Goal: Information Seeking & Learning: Learn about a topic

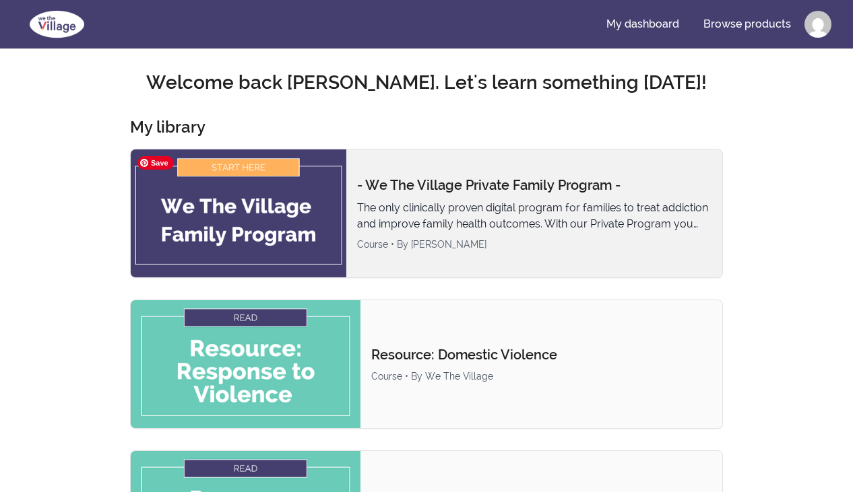
click at [224, 216] on img at bounding box center [239, 214] width 216 height 128
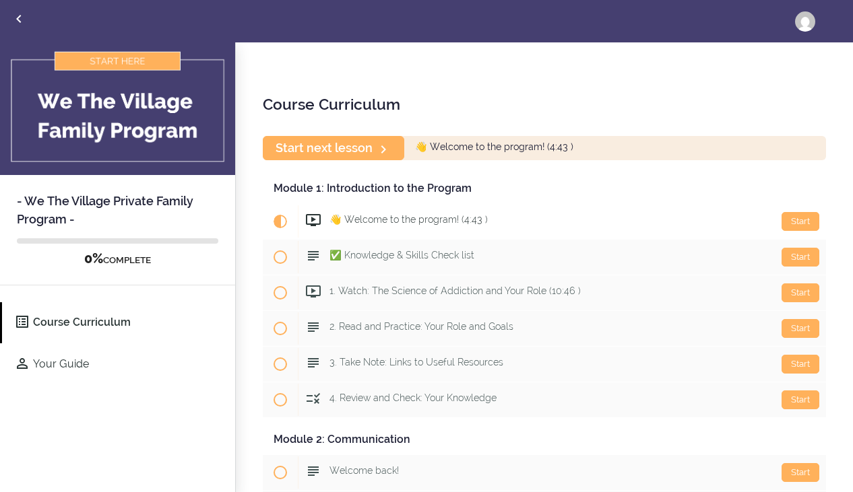
click at [240, 164] on div "Course Curriculum Start next lesson 👋 Welcome to the program! (4:43 ) Module 1:…" at bounding box center [544, 268] width 617 height 452
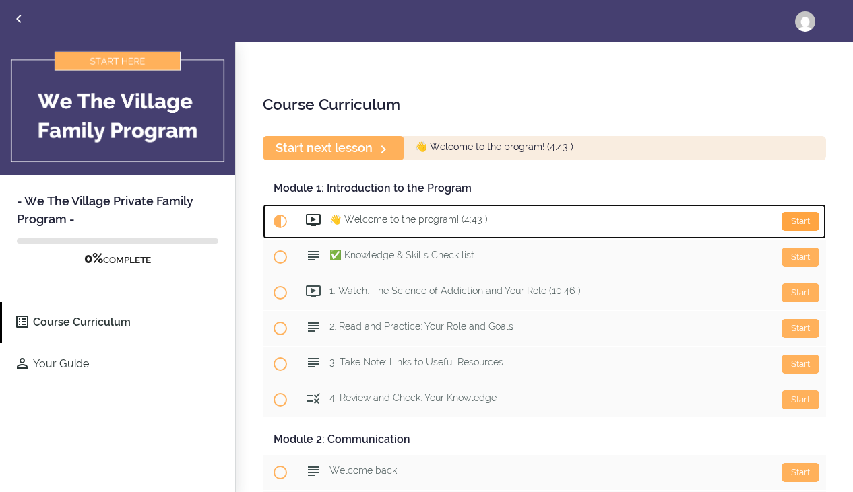
click at [808, 221] on div "Start" at bounding box center [800, 221] width 38 height 19
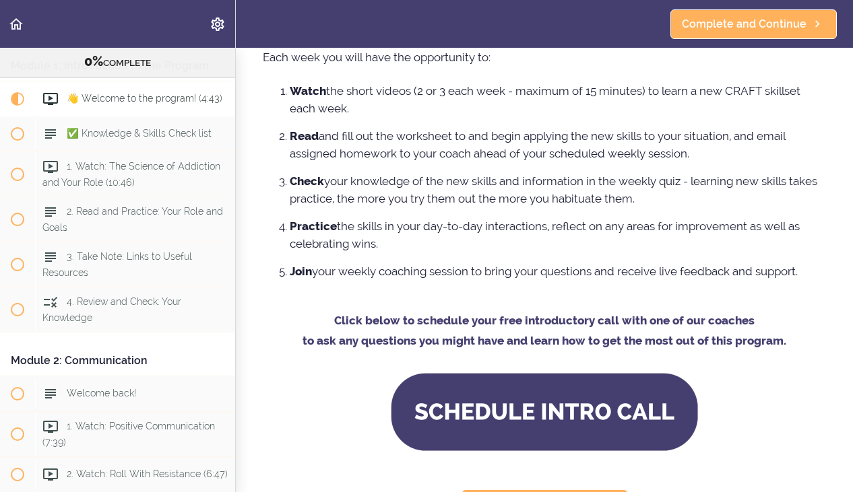
scroll to position [928, 0]
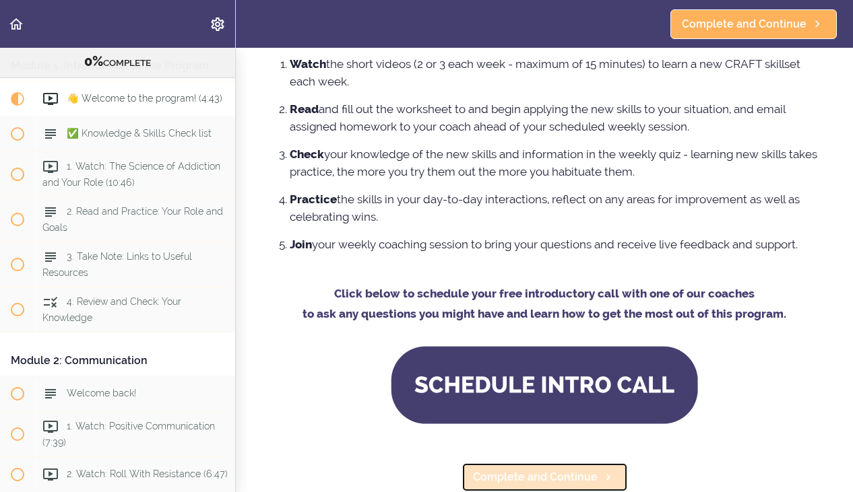
click at [531, 483] on span "Complete and Continue" at bounding box center [535, 477] width 125 height 16
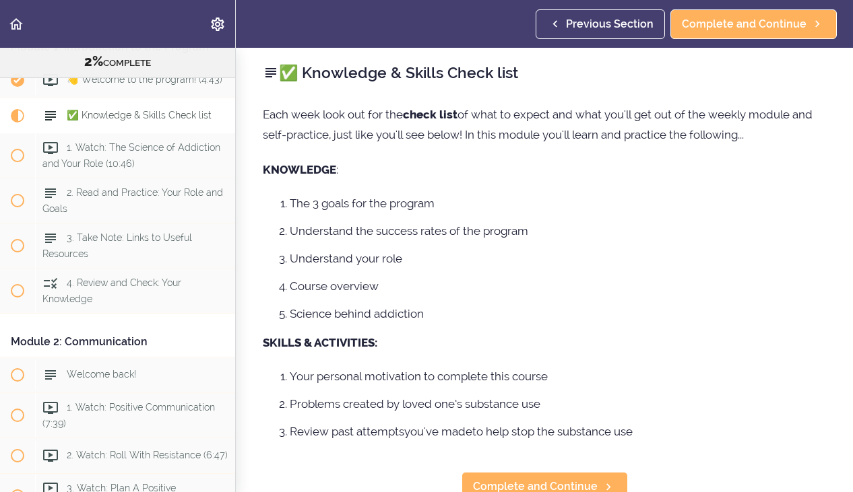
scroll to position [13, 0]
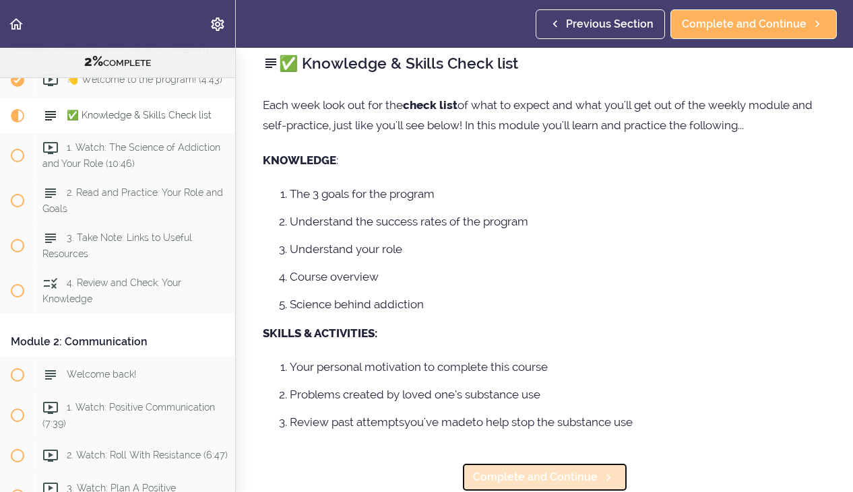
click at [539, 480] on span "Complete and Continue" at bounding box center [535, 477] width 125 height 16
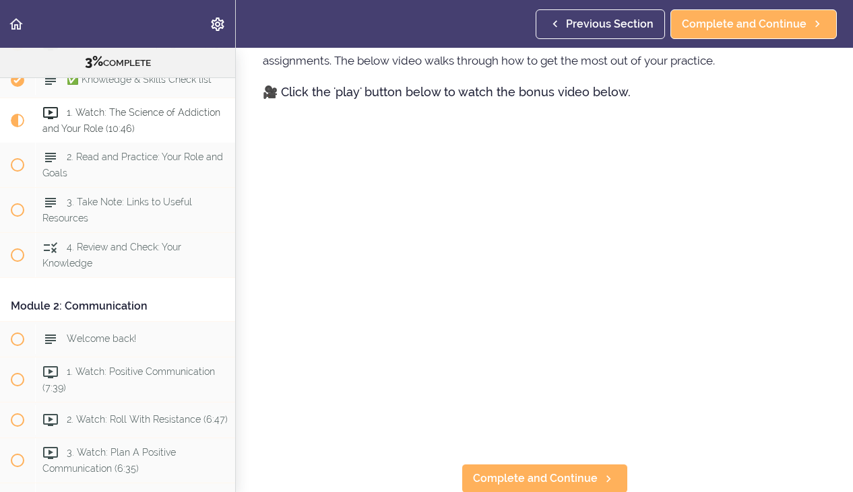
scroll to position [762, 0]
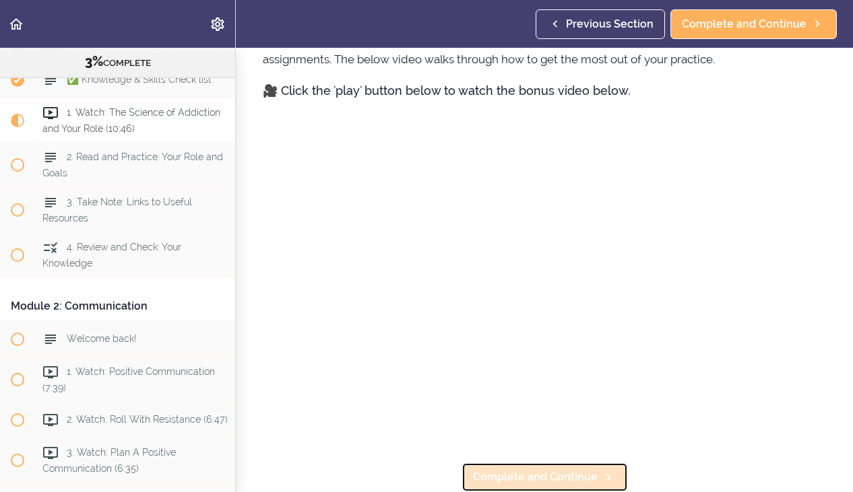
click at [549, 488] on link "Complete and Continue" at bounding box center [544, 478] width 166 height 30
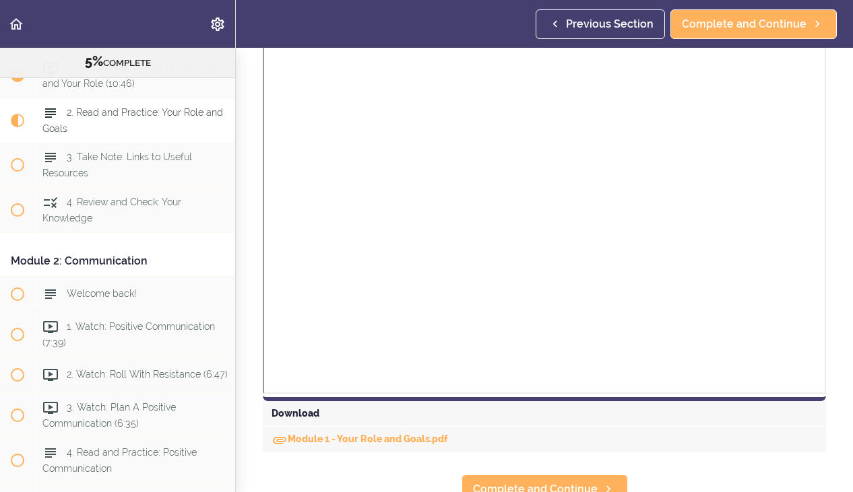
scroll to position [883, 0]
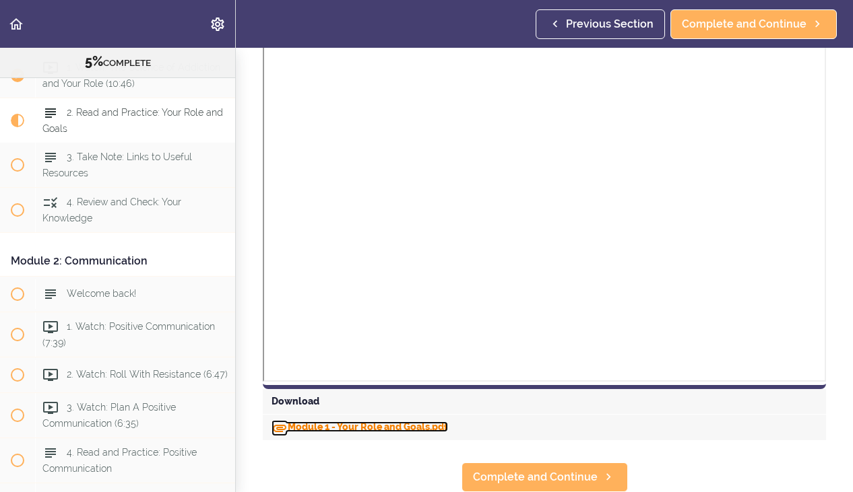
click at [388, 428] on link "Module 1 - Your Role and Goals.pdf" at bounding box center [359, 427] width 176 height 11
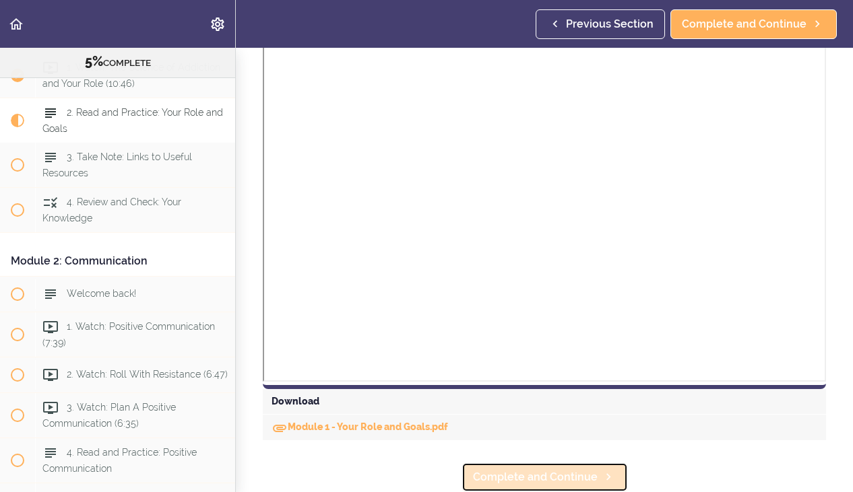
click at [562, 477] on span "Complete and Continue" at bounding box center [535, 477] width 125 height 16
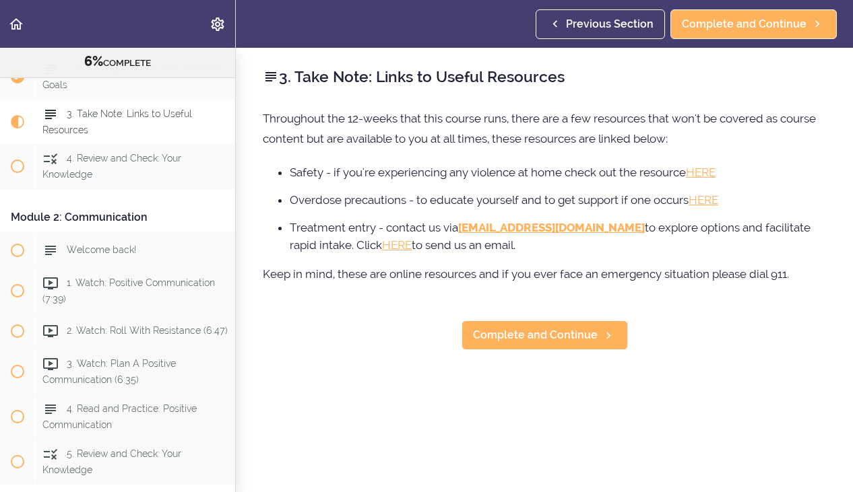
scroll to position [253, 0]
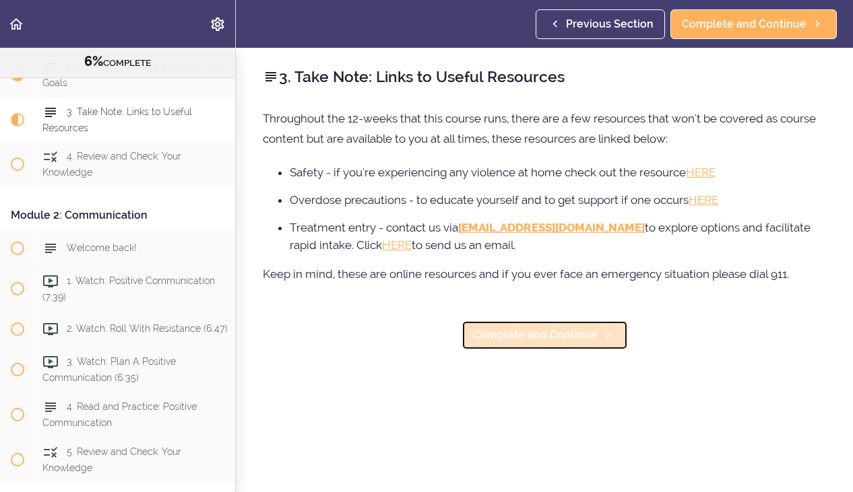
click at [522, 333] on span "Complete and Continue" at bounding box center [535, 335] width 125 height 16
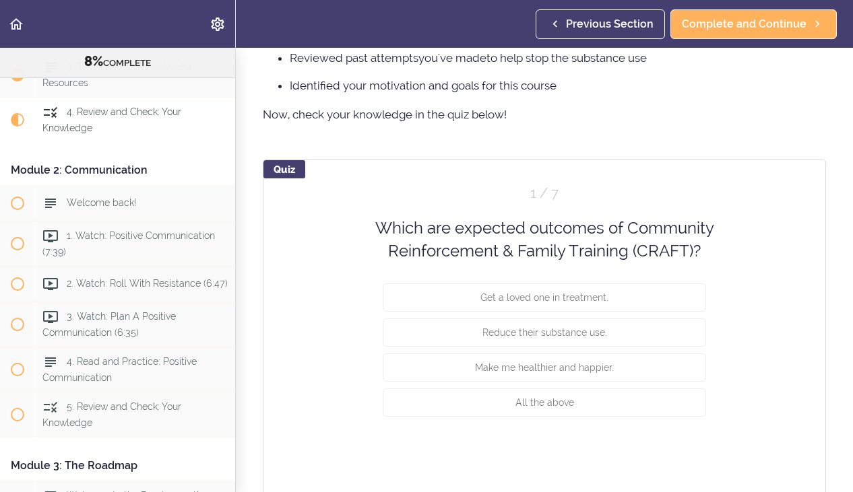
scroll to position [1094, 0]
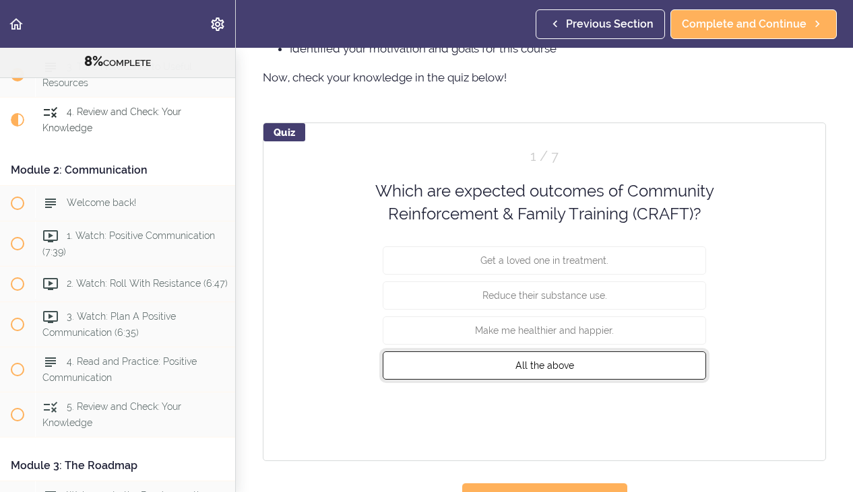
click at [556, 363] on span "All the above" at bounding box center [544, 365] width 59 height 11
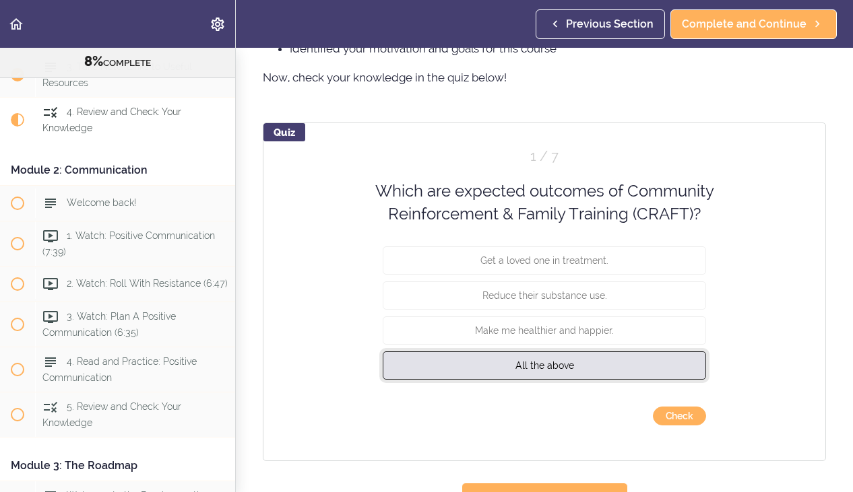
scroll to position [1114, 0]
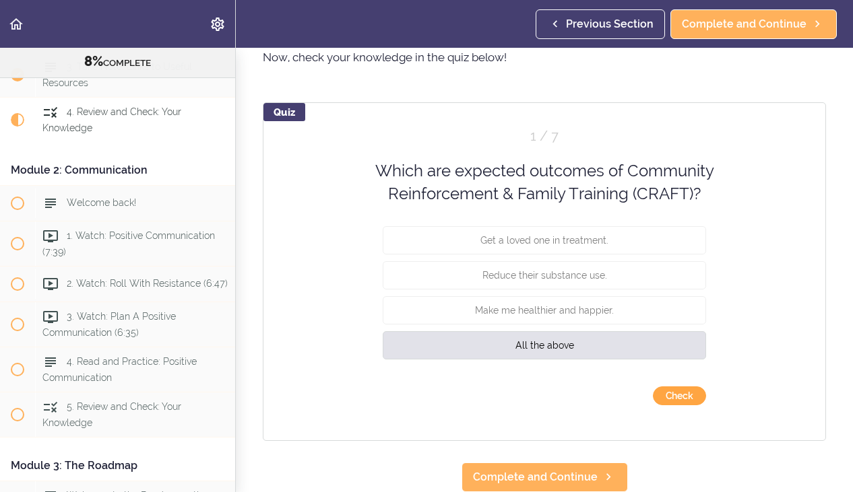
click at [688, 400] on button "Check" at bounding box center [679, 396] width 53 height 19
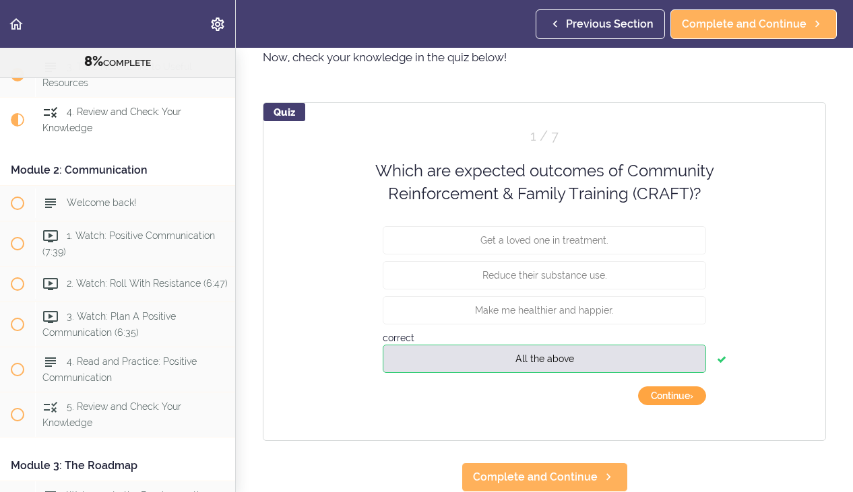
click at [700, 388] on button "Continue ›" at bounding box center [672, 396] width 68 height 19
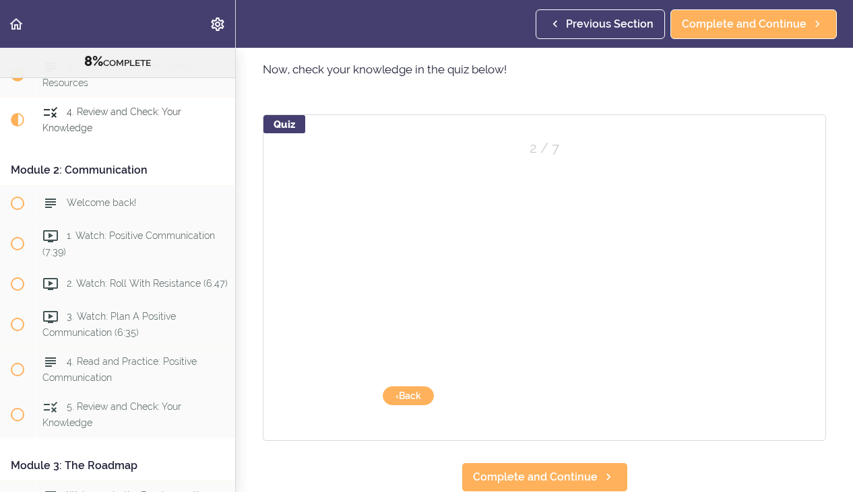
scroll to position [1102, 0]
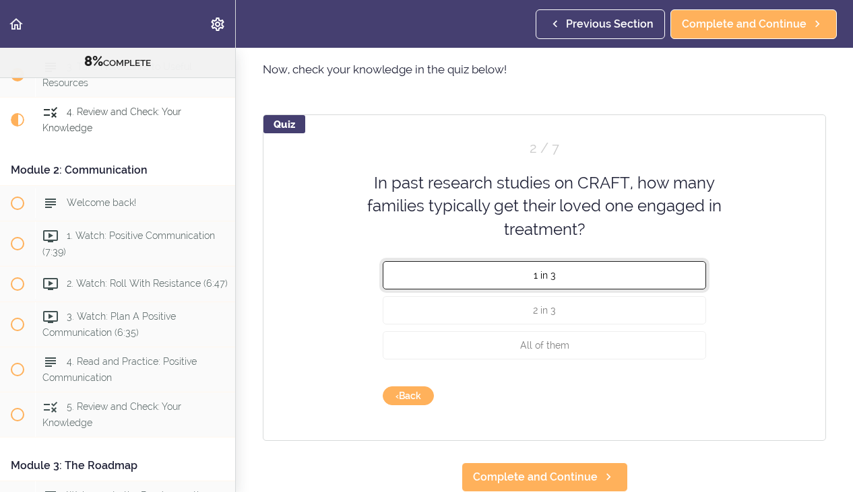
click at [541, 282] on button "1 in 3" at bounding box center [544, 275] width 323 height 28
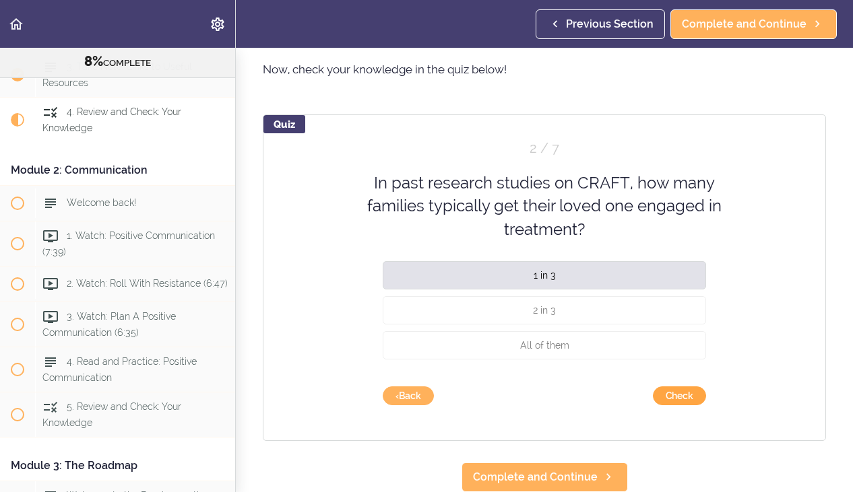
click at [680, 400] on button "Check" at bounding box center [679, 396] width 53 height 19
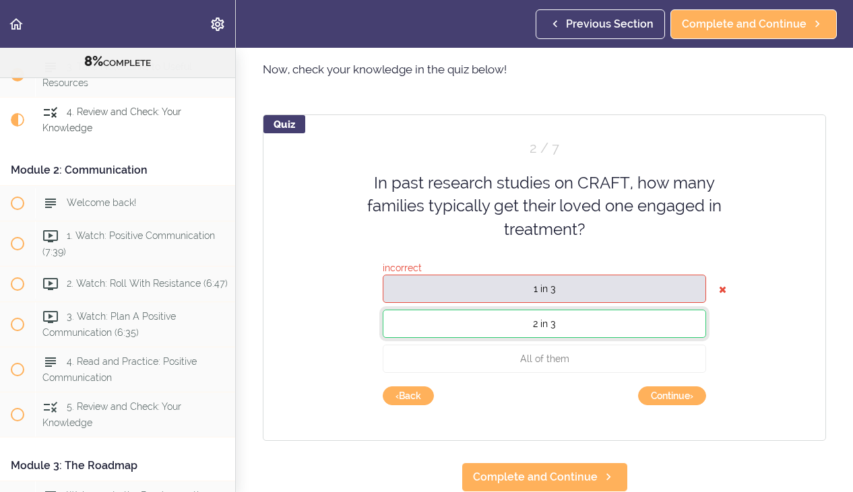
click at [516, 323] on button "2 in 3" at bounding box center [544, 324] width 323 height 28
click at [681, 394] on button "Continue ›" at bounding box center [672, 396] width 68 height 19
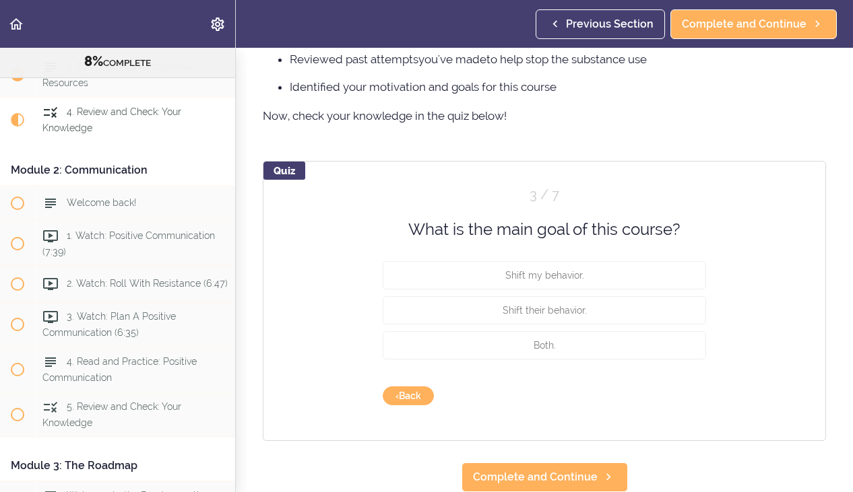
scroll to position [1055, 0]
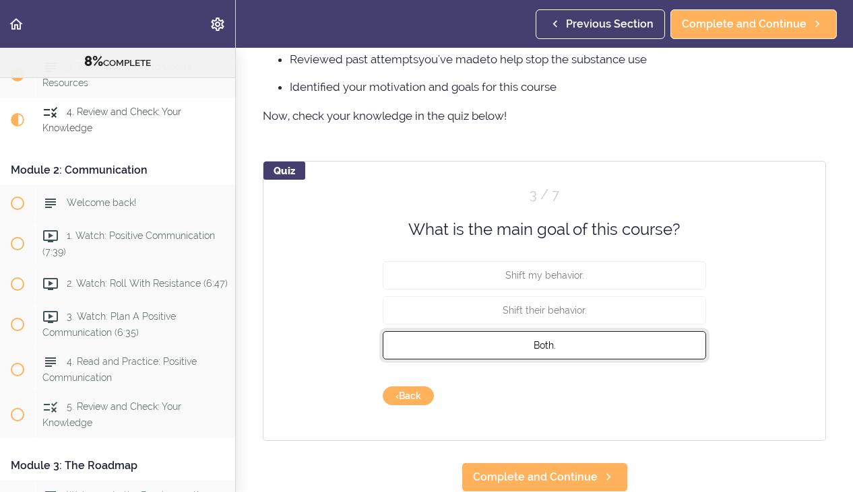
click at [556, 342] on button "Both." at bounding box center [544, 345] width 323 height 28
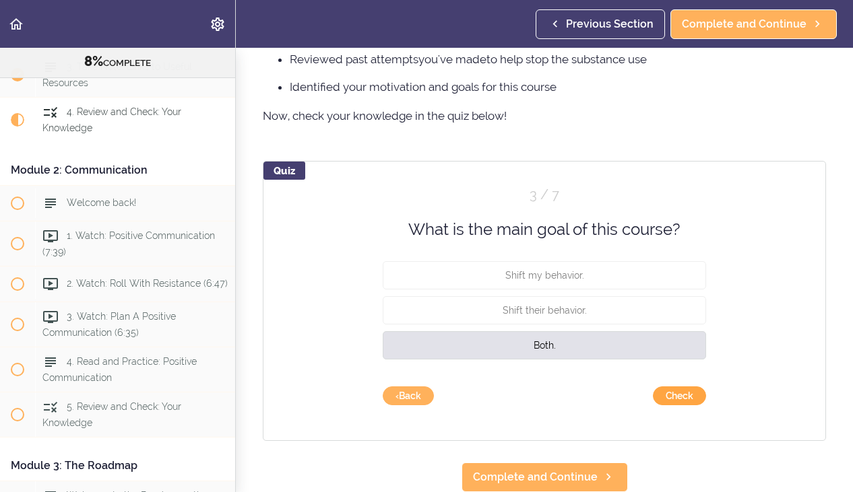
click at [690, 399] on button "Check" at bounding box center [679, 396] width 53 height 19
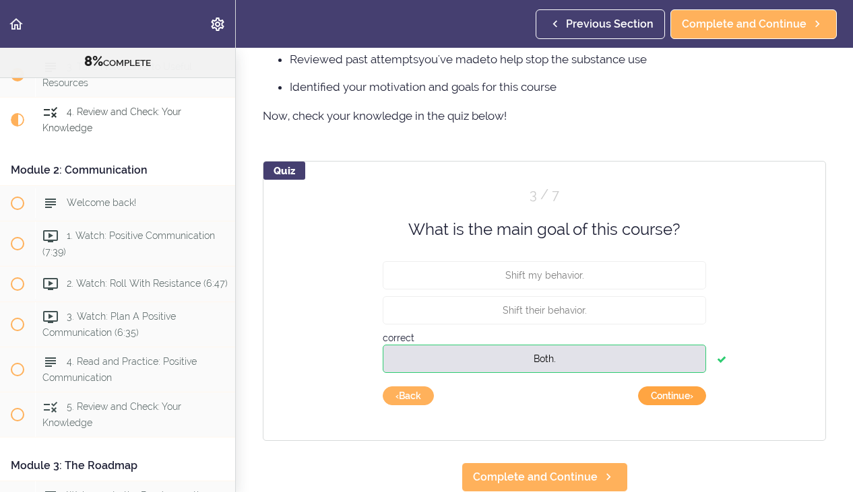
click at [667, 395] on button "Continue ›" at bounding box center [672, 396] width 68 height 19
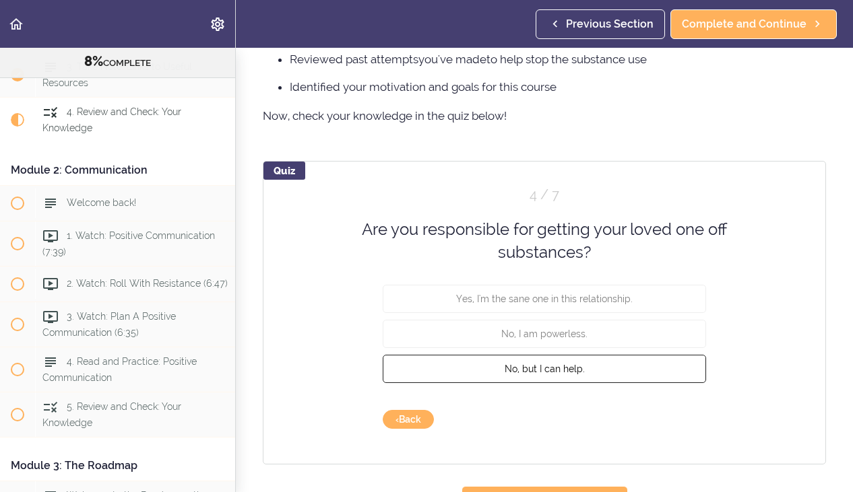
scroll to position [1055, 0]
click at [574, 369] on span "No, but I can help." at bounding box center [544, 369] width 80 height 11
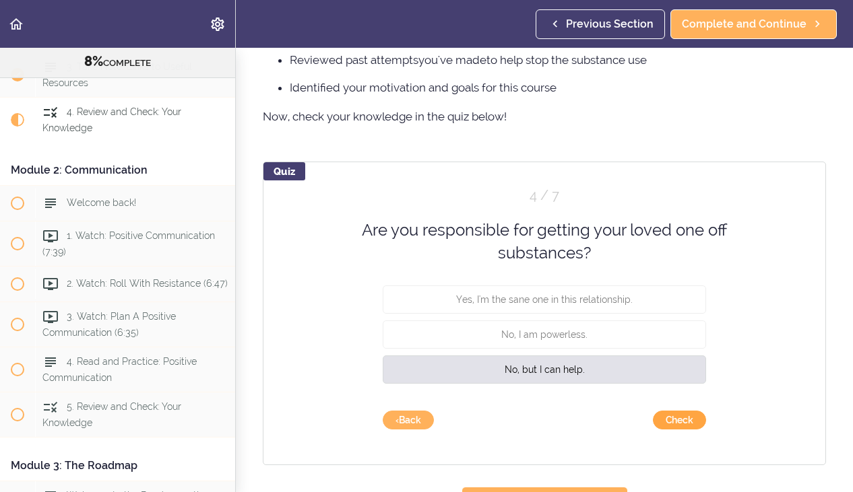
click at [682, 420] on button "Check" at bounding box center [679, 420] width 53 height 19
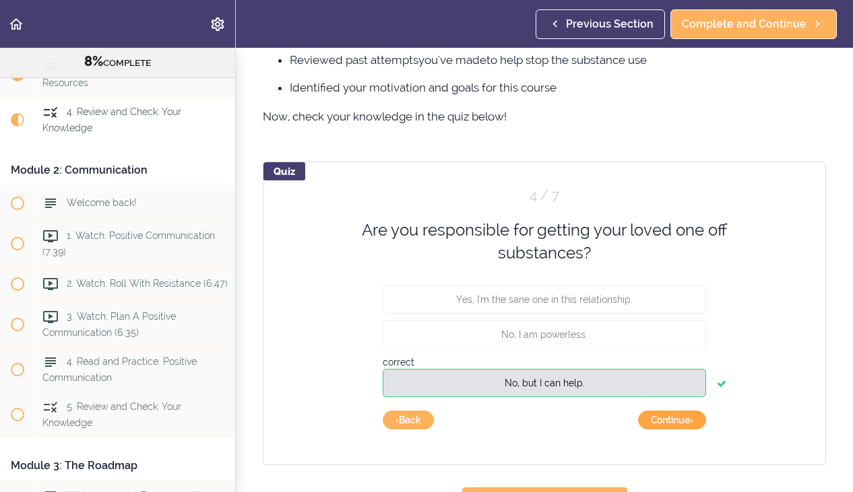
click at [678, 422] on button "Continue ›" at bounding box center [672, 420] width 68 height 19
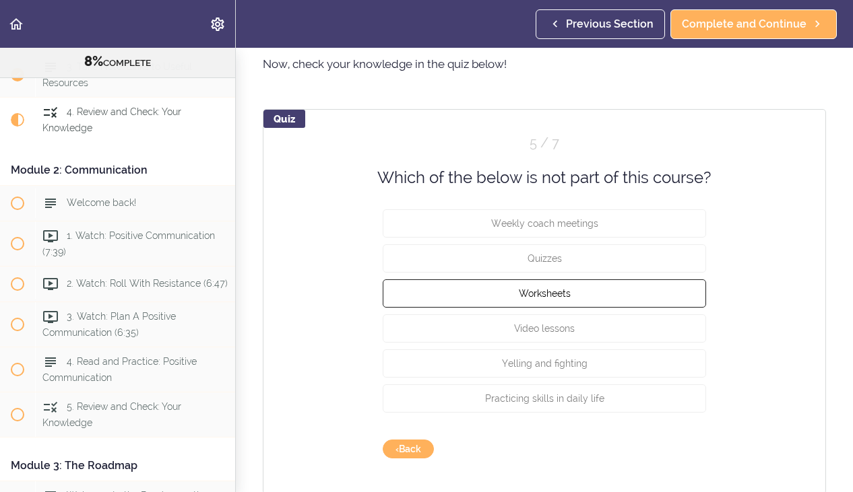
scroll to position [1111, 0]
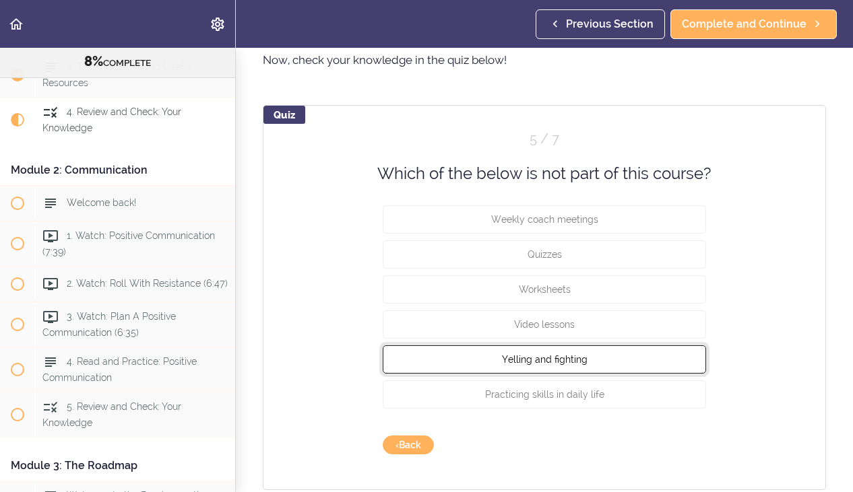
click at [601, 358] on button "Yelling and fighting" at bounding box center [544, 359] width 323 height 28
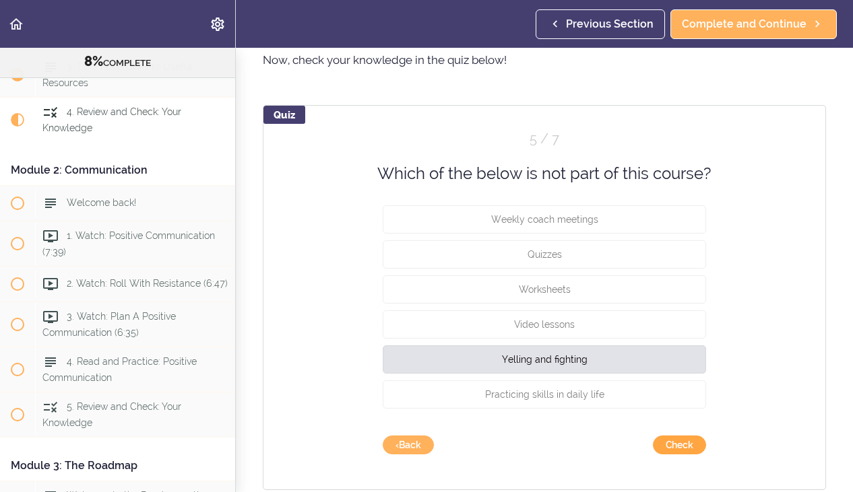
click at [688, 446] on button "Check" at bounding box center [679, 445] width 53 height 19
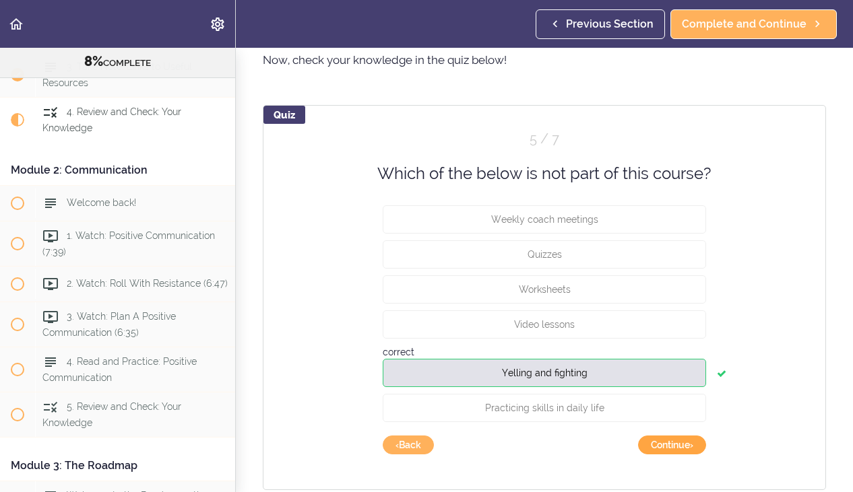
click at [686, 449] on button "Continue ›" at bounding box center [672, 445] width 68 height 19
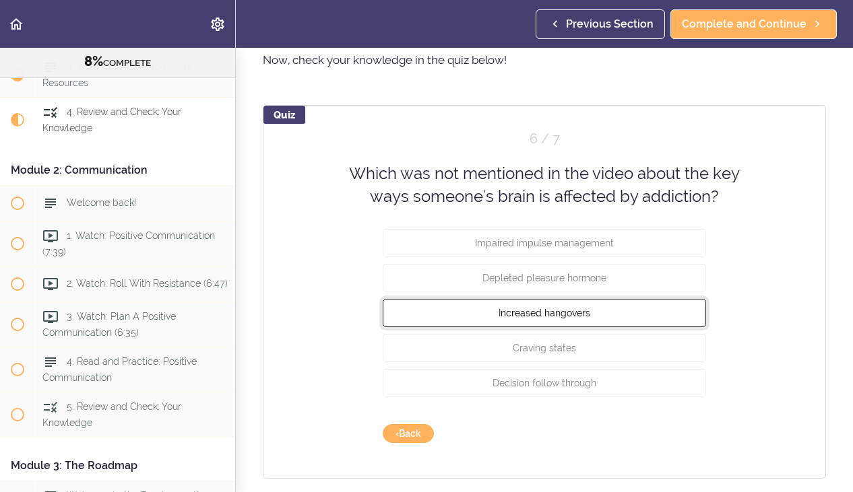
click at [564, 312] on span "Increased hangovers" at bounding box center [544, 312] width 92 height 11
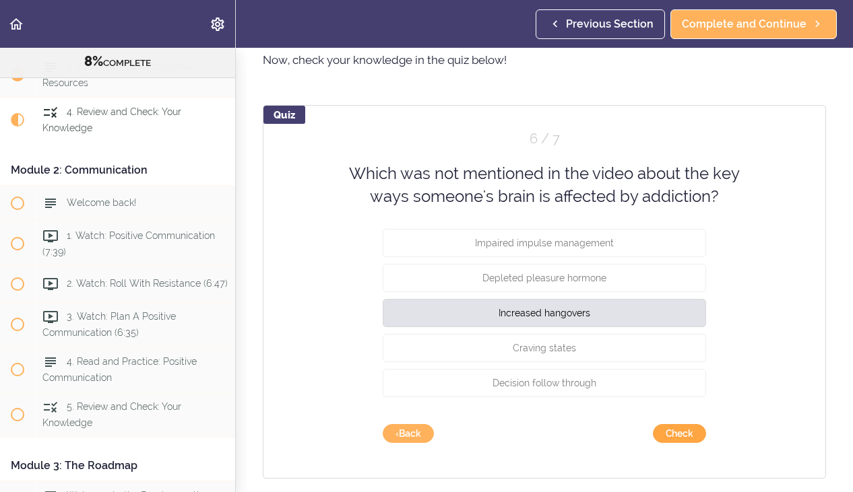
click at [689, 434] on button "Check" at bounding box center [679, 433] width 53 height 19
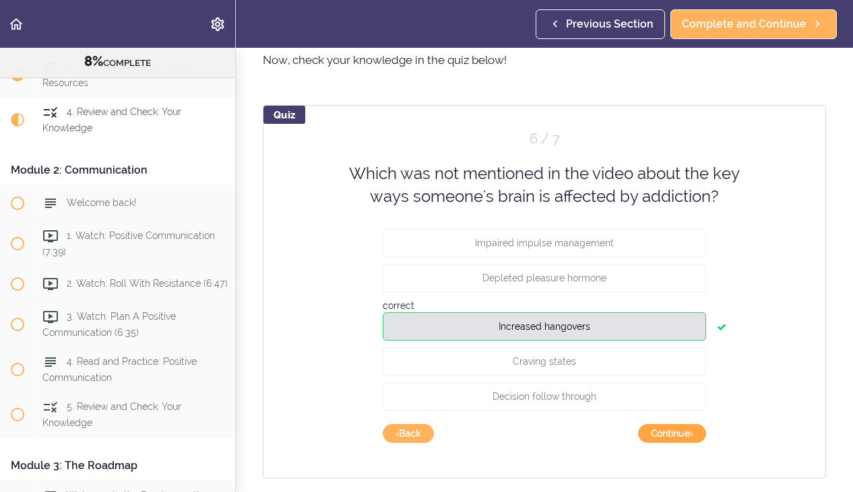
click at [686, 435] on button "Continue ›" at bounding box center [672, 433] width 68 height 19
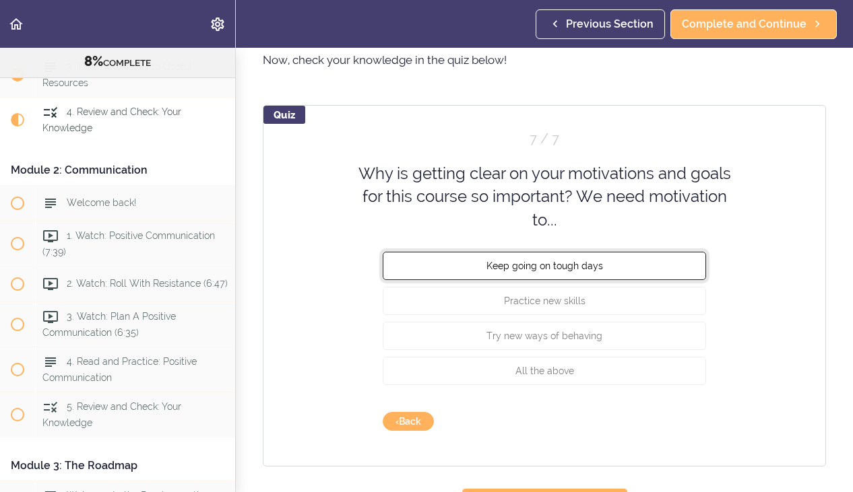
click at [571, 272] on button "Keep going on tough days" at bounding box center [544, 266] width 323 height 28
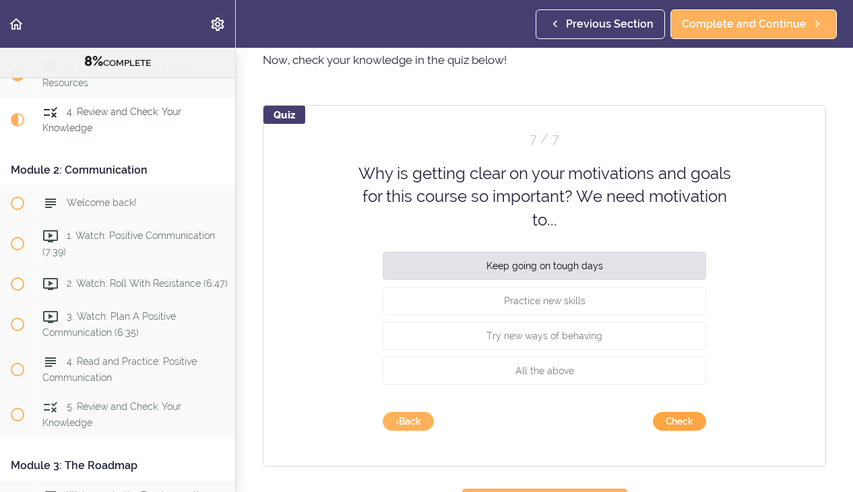
click at [659, 424] on button "Check" at bounding box center [679, 421] width 53 height 19
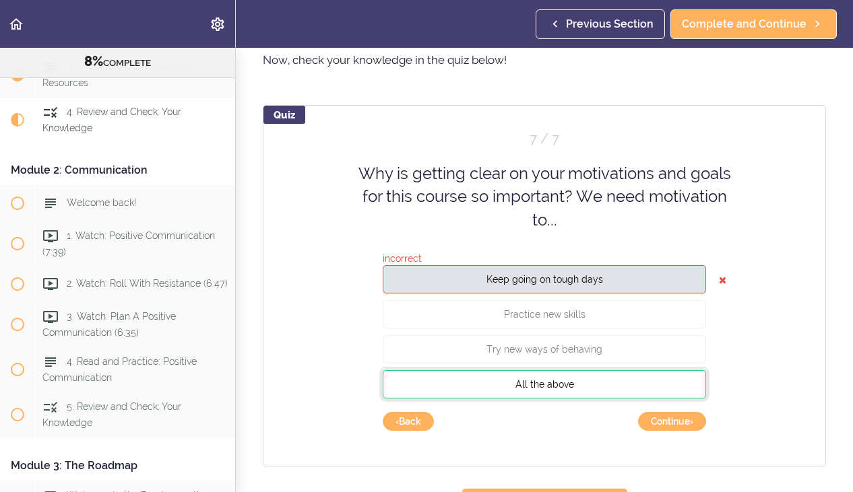
drag, startPoint x: 558, startPoint y: 383, endPoint x: 565, endPoint y: 388, distance: 9.2
click at [558, 383] on span "All the above" at bounding box center [544, 384] width 59 height 11
click at [674, 429] on button "Continue ›" at bounding box center [672, 421] width 68 height 19
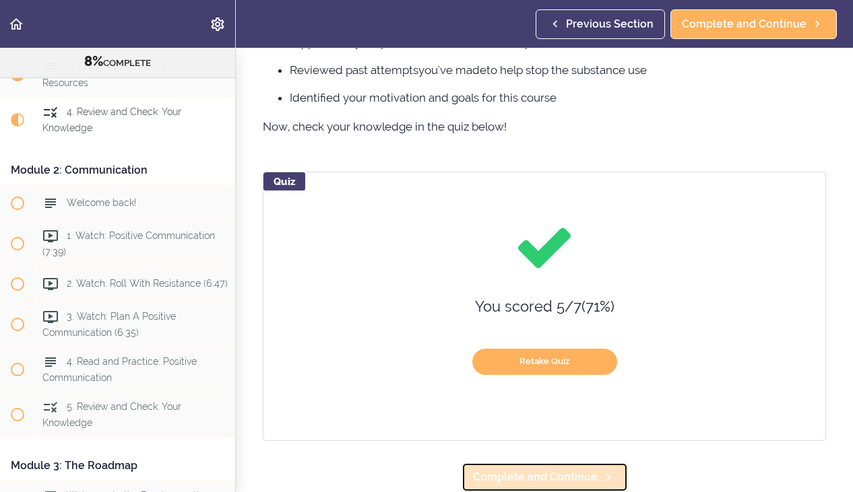
click at [569, 470] on span "Complete and Continue" at bounding box center [535, 477] width 125 height 16
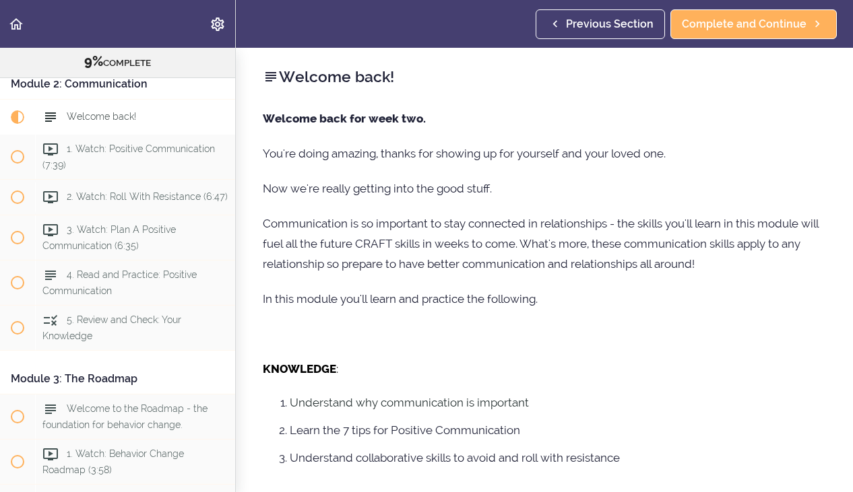
scroll to position [387, 0]
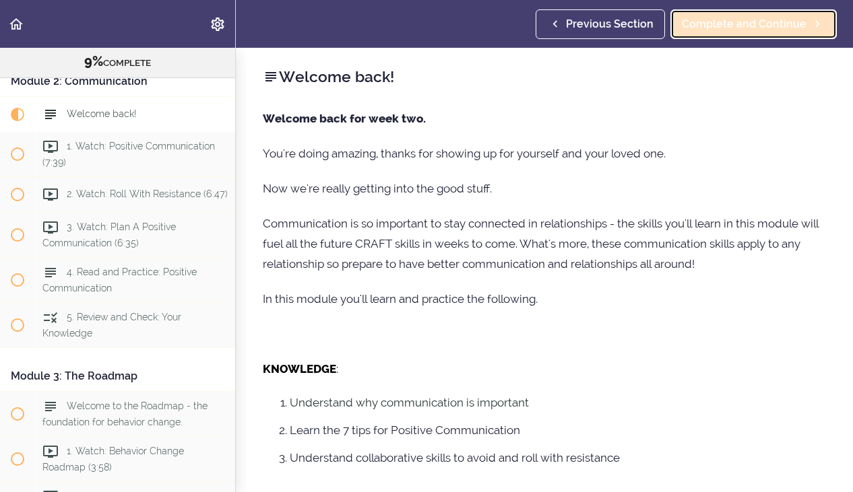
click at [715, 29] on span "Complete and Continue" at bounding box center [744, 24] width 125 height 16
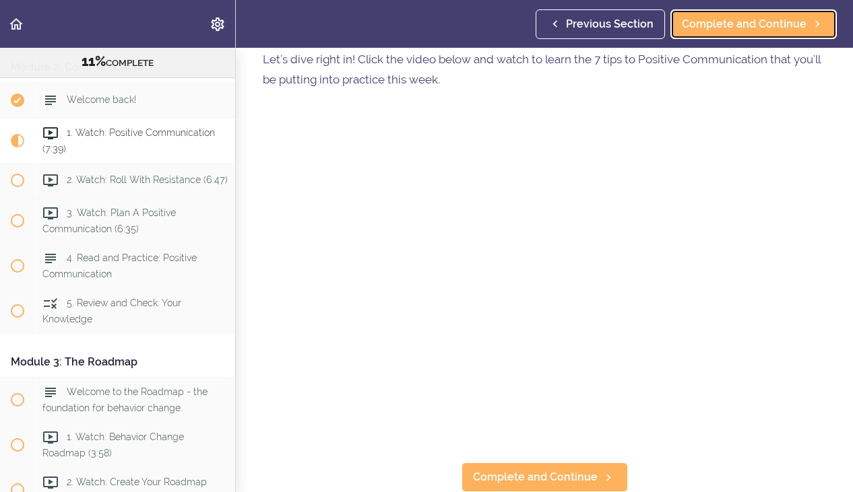
scroll to position [391, 0]
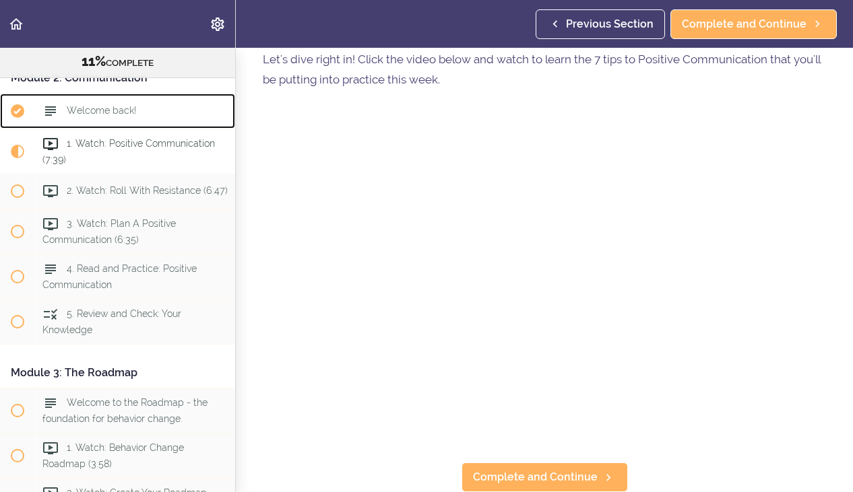
click at [103, 112] on span "Welcome back!" at bounding box center [101, 110] width 69 height 11
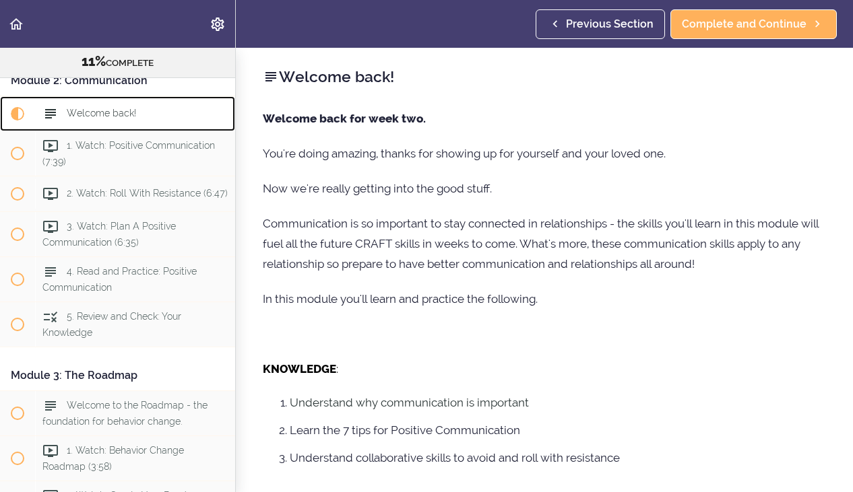
scroll to position [387, 0]
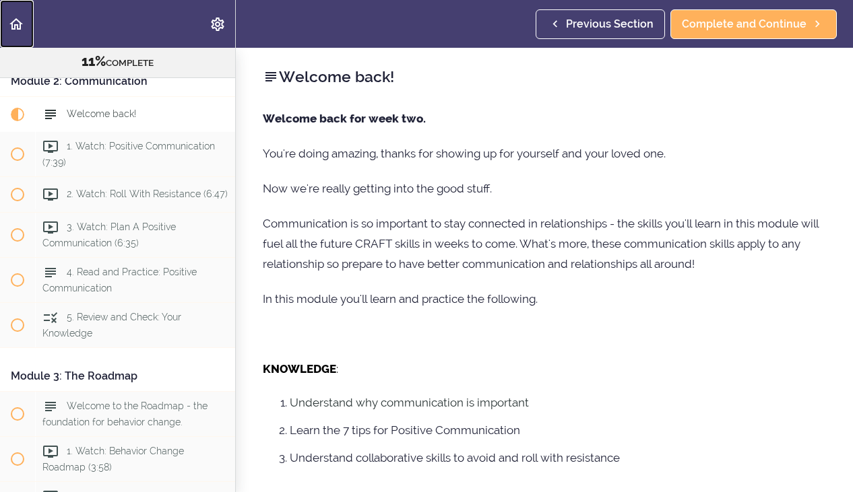
click at [19, 26] on icon "Back to course curriculum" at bounding box center [16, 24] width 16 height 16
